Goal: Information Seeking & Learning: Check status

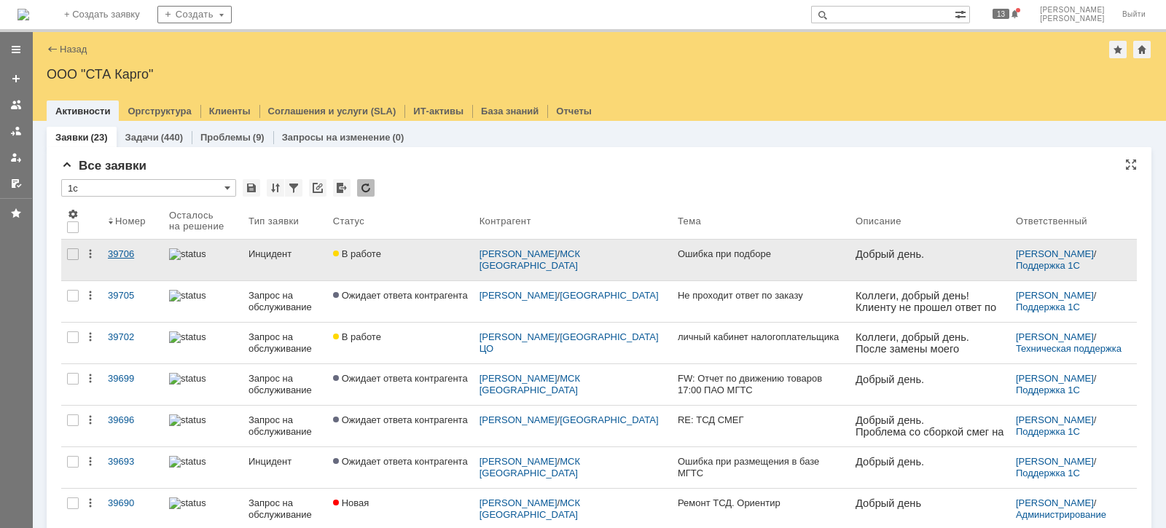
click at [130, 257] on div "39706" at bounding box center [133, 254] width 50 height 12
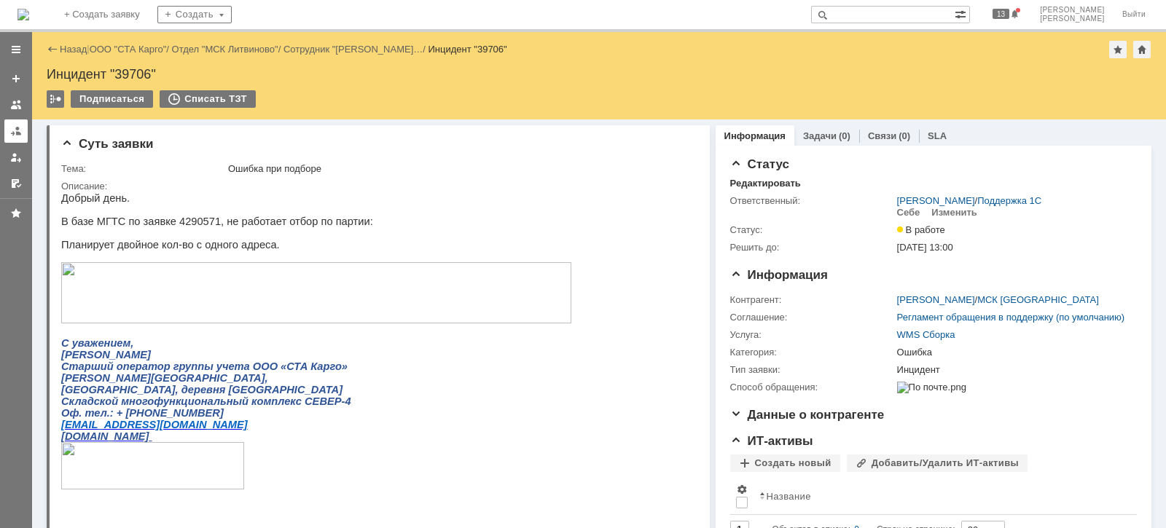
click at [17, 123] on link at bounding box center [15, 131] width 23 height 23
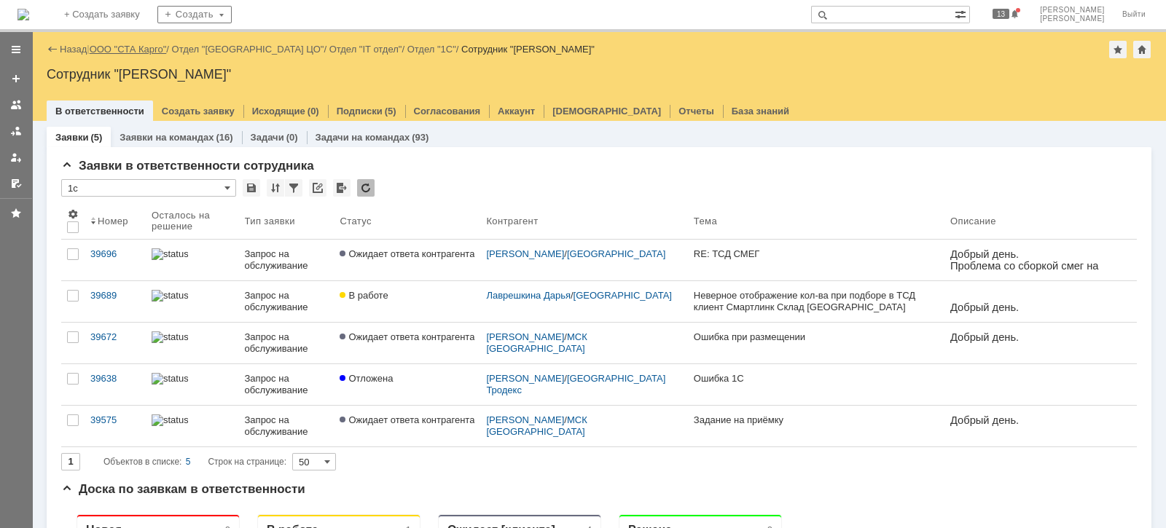
click at [129, 48] on link "ООО "СТА Карго"" at bounding box center [128, 49] width 77 height 11
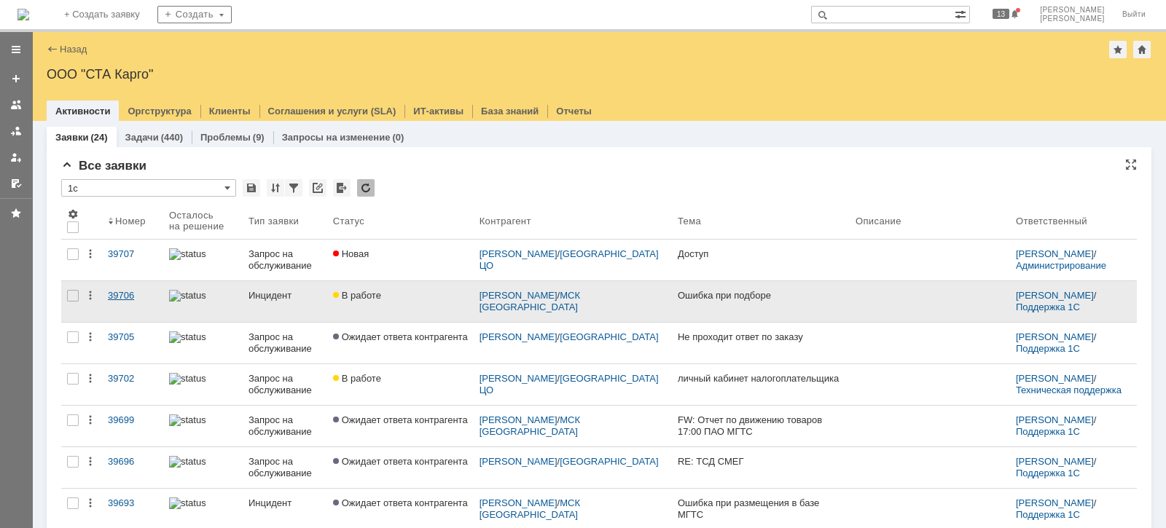
click at [116, 297] on div "39706" at bounding box center [133, 296] width 50 height 12
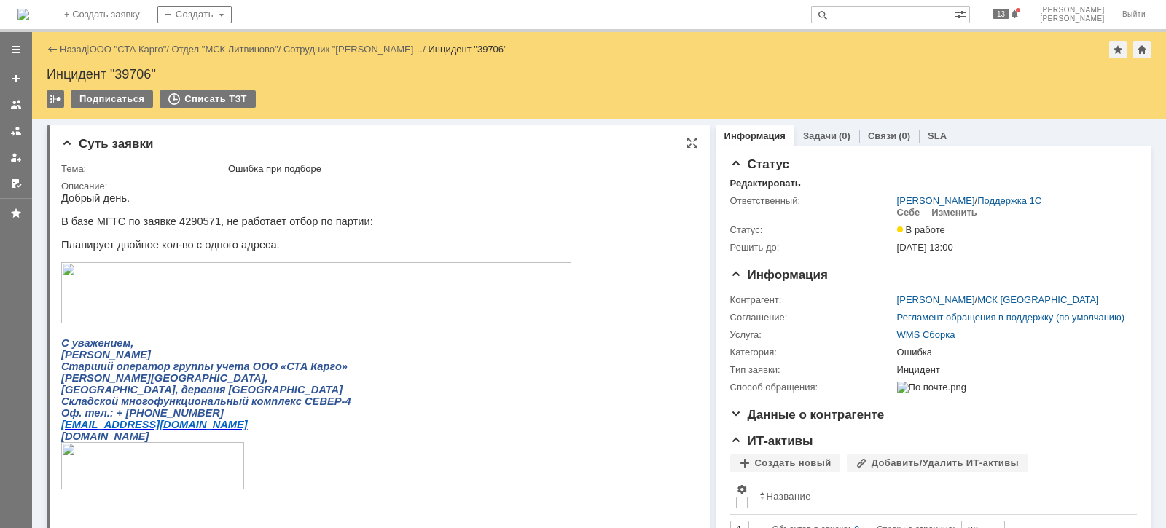
click at [157, 286] on img at bounding box center [316, 292] width 510 height 61
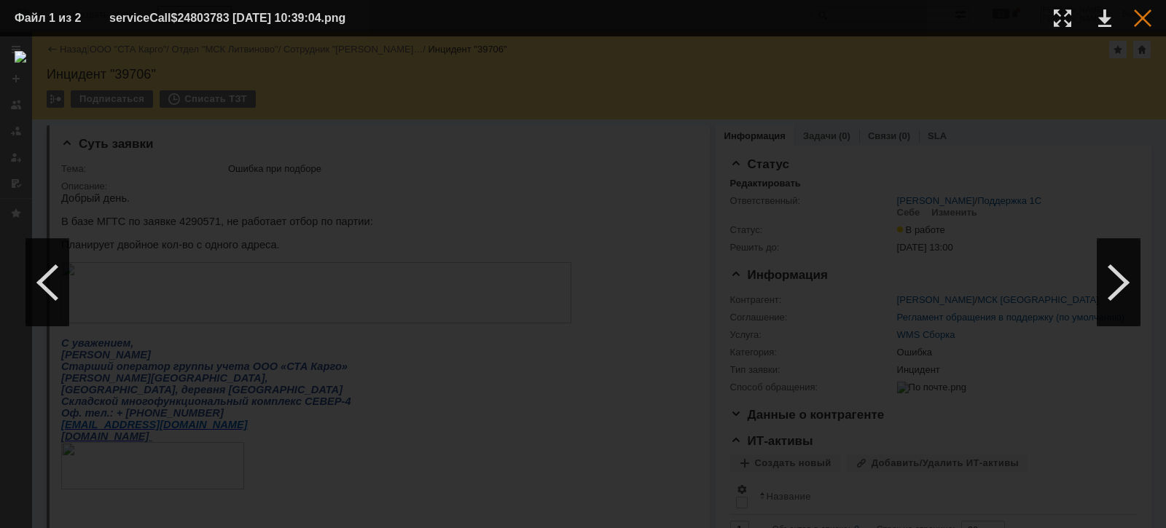
click at [1146, 15] on div at bounding box center [1142, 17] width 17 height 17
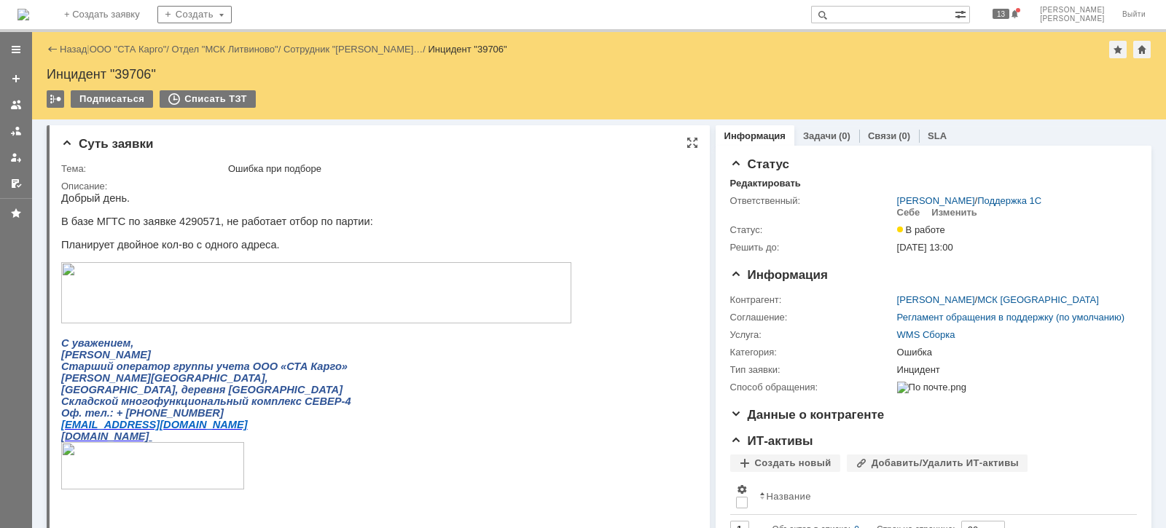
click at [214, 296] on img at bounding box center [316, 292] width 510 height 61
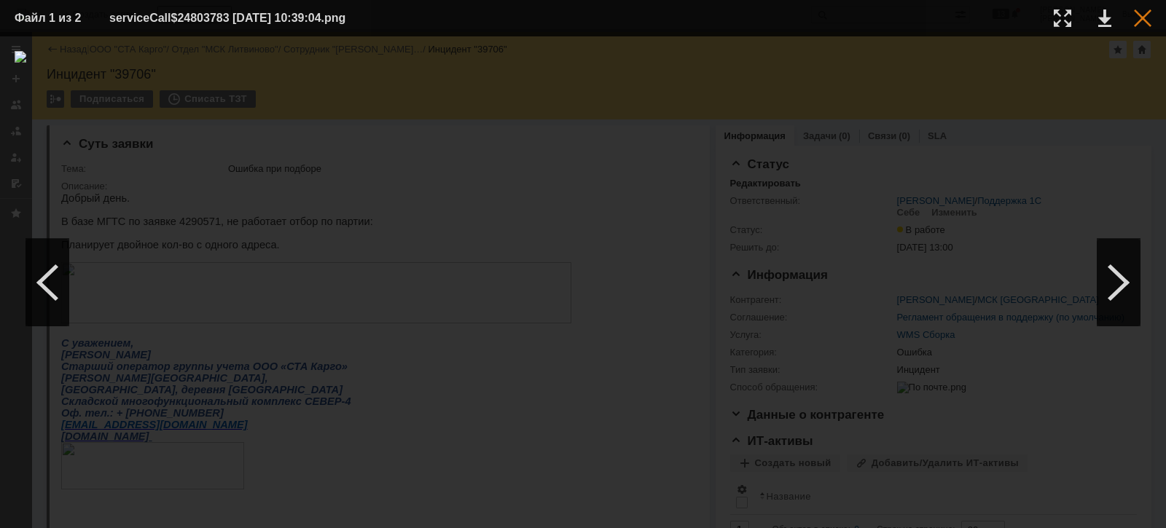
click at [1146, 18] on div at bounding box center [1142, 17] width 17 height 17
